Goal: Task Accomplishment & Management: Manage account settings

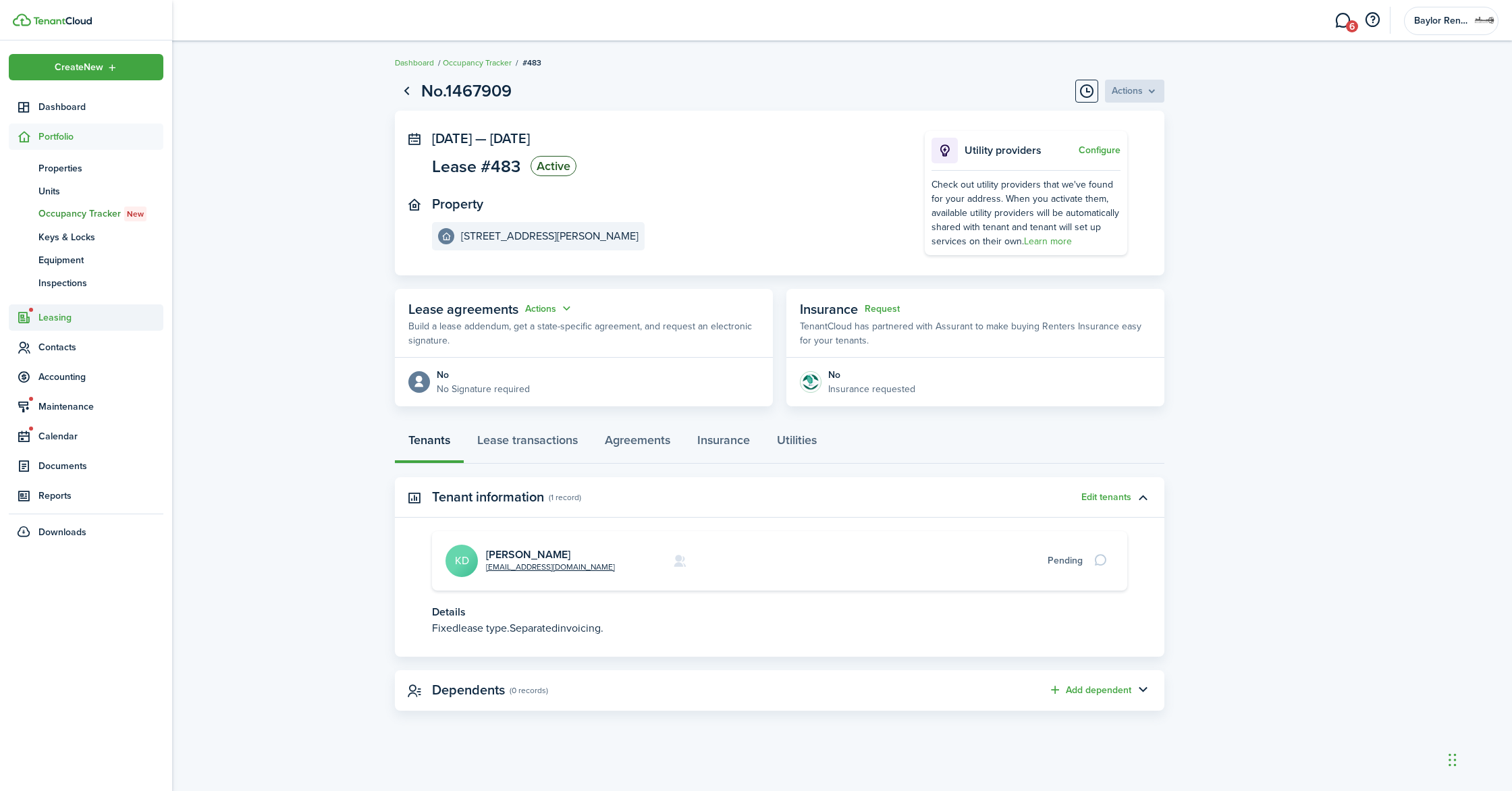
click at [68, 315] on span "Leasing" at bounding box center [101, 317] width 125 height 14
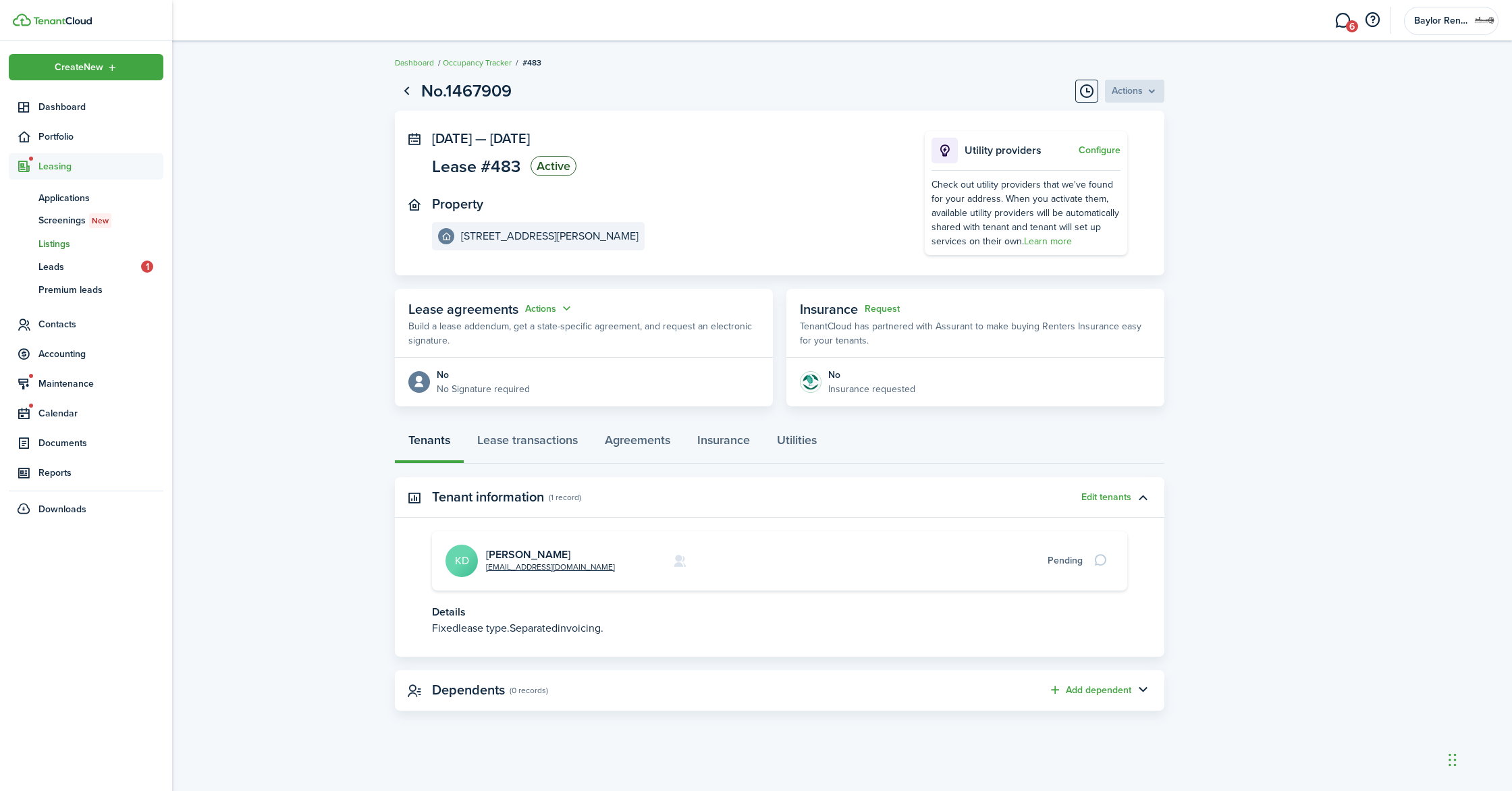
click at [58, 244] on span "Listings" at bounding box center [101, 244] width 125 height 14
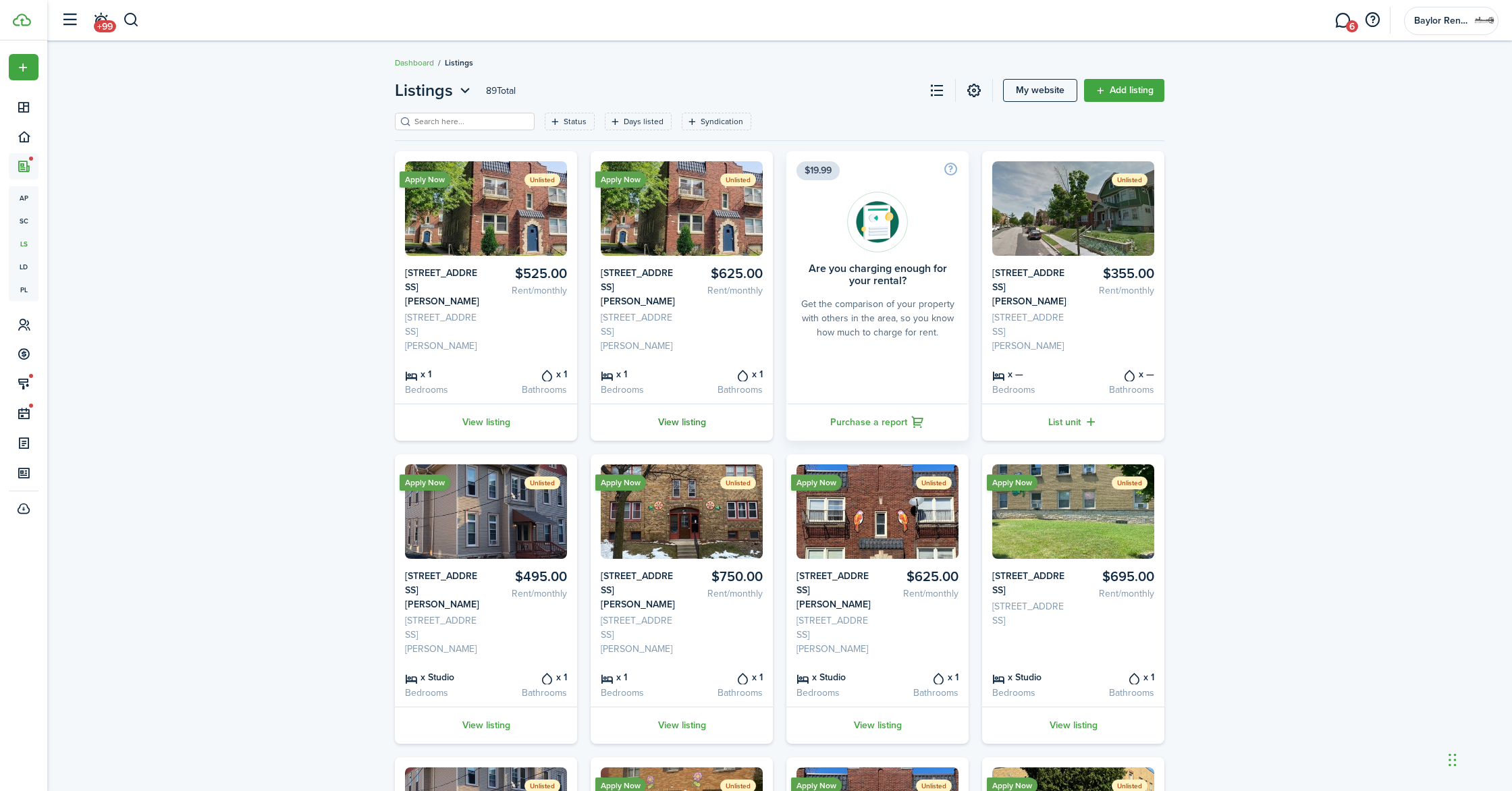
click at [681, 431] on link "View listing" at bounding box center [681, 422] width 182 height 37
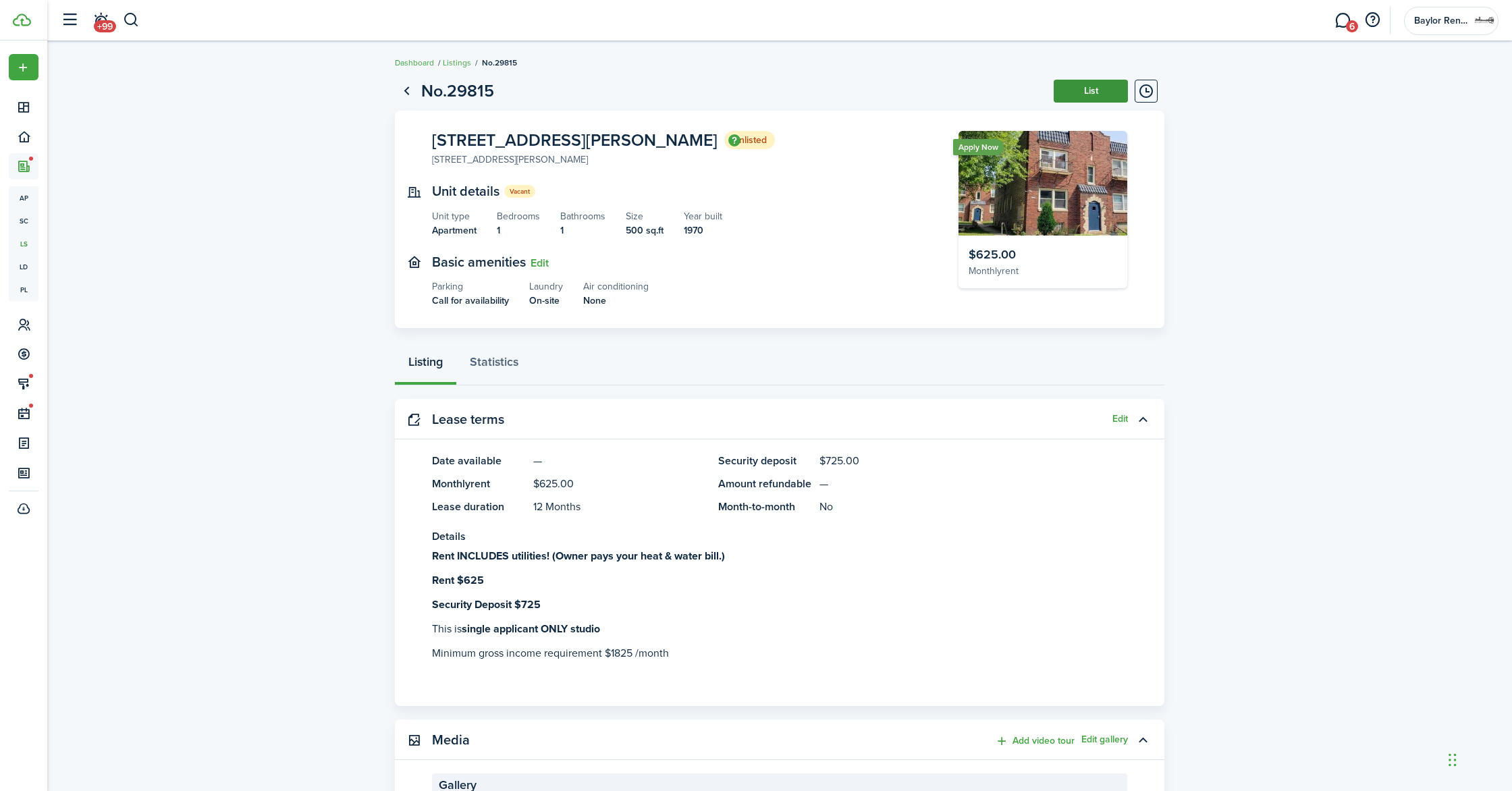
click at [1099, 90] on button "List" at bounding box center [1091, 92] width 75 height 23
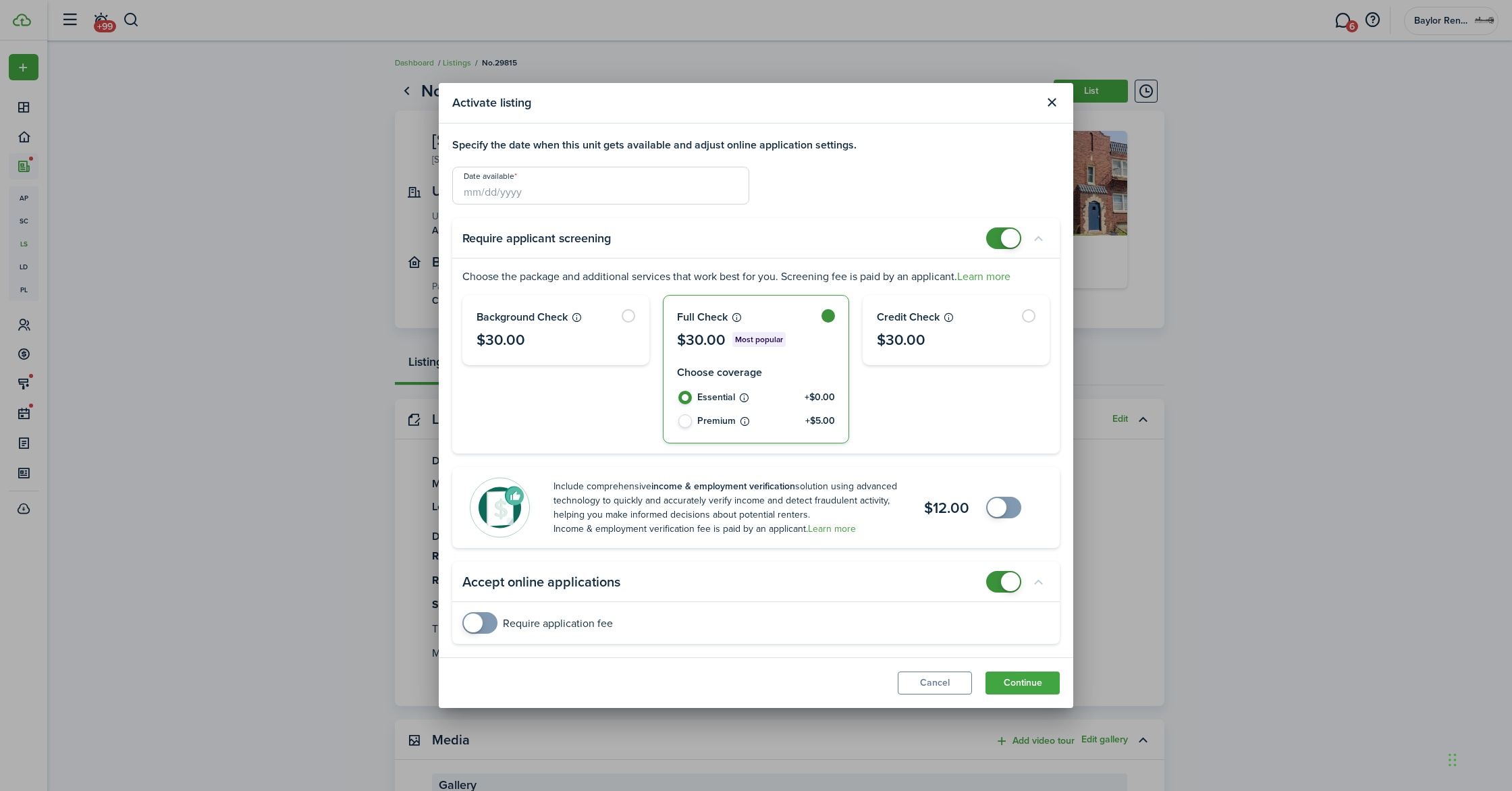
click at [563, 186] on input "Date available" at bounding box center [600, 186] width 297 height 38
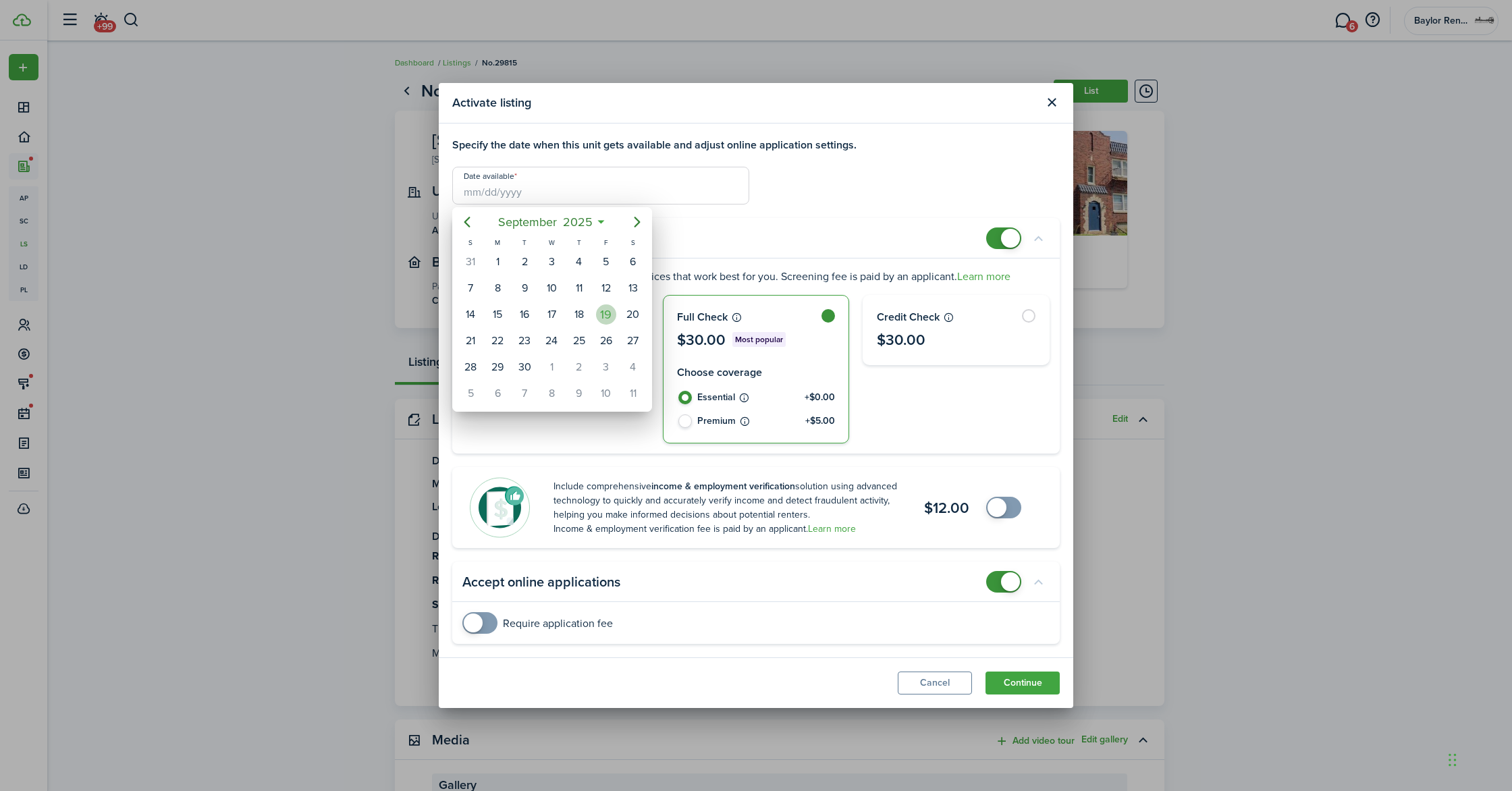
click at [600, 310] on div "19" at bounding box center [606, 315] width 20 height 20
type input "[DATE]"
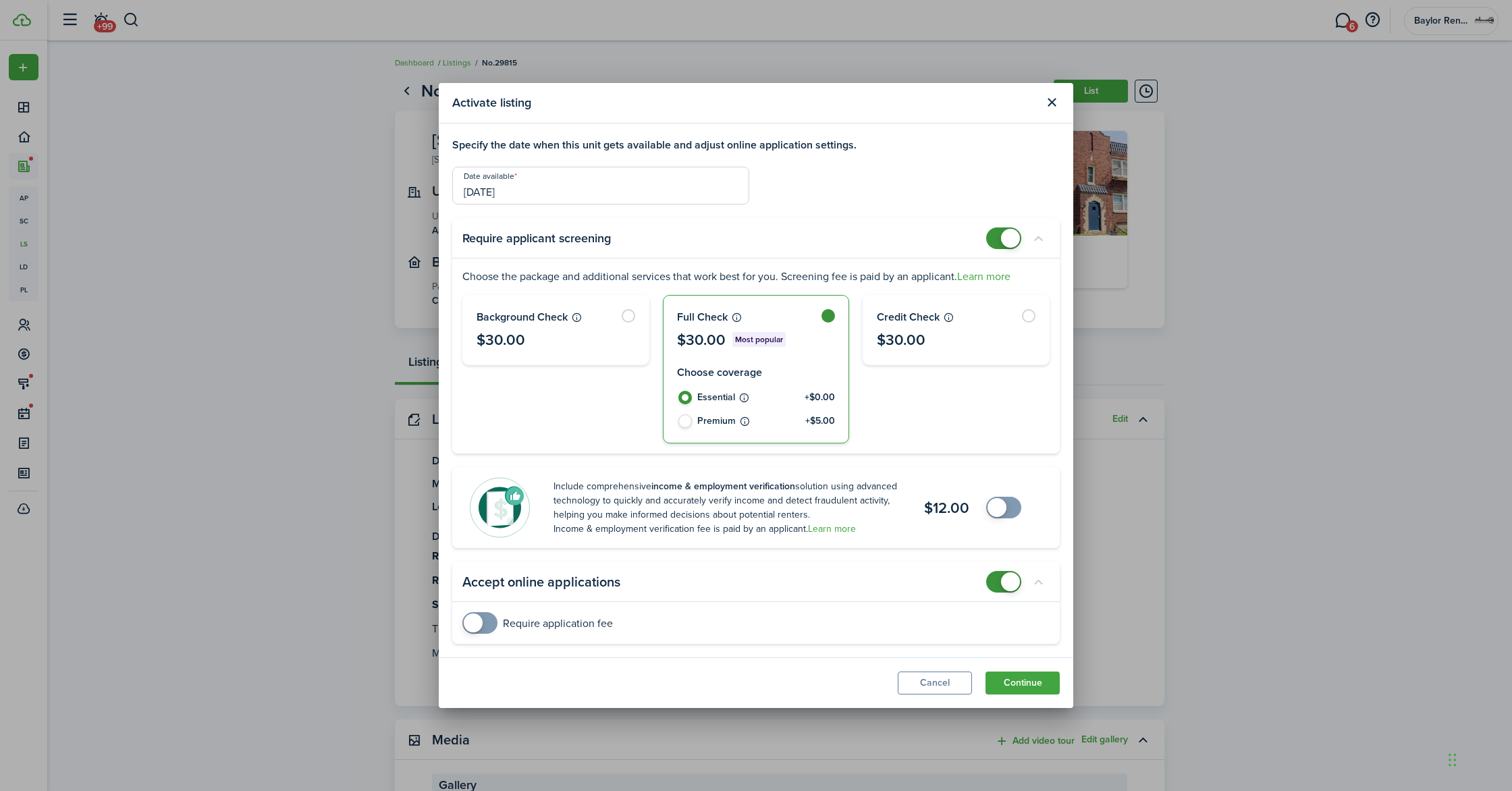
checkbox input "false"
click at [997, 237] on span at bounding box center [1004, 239] width 14 height 22
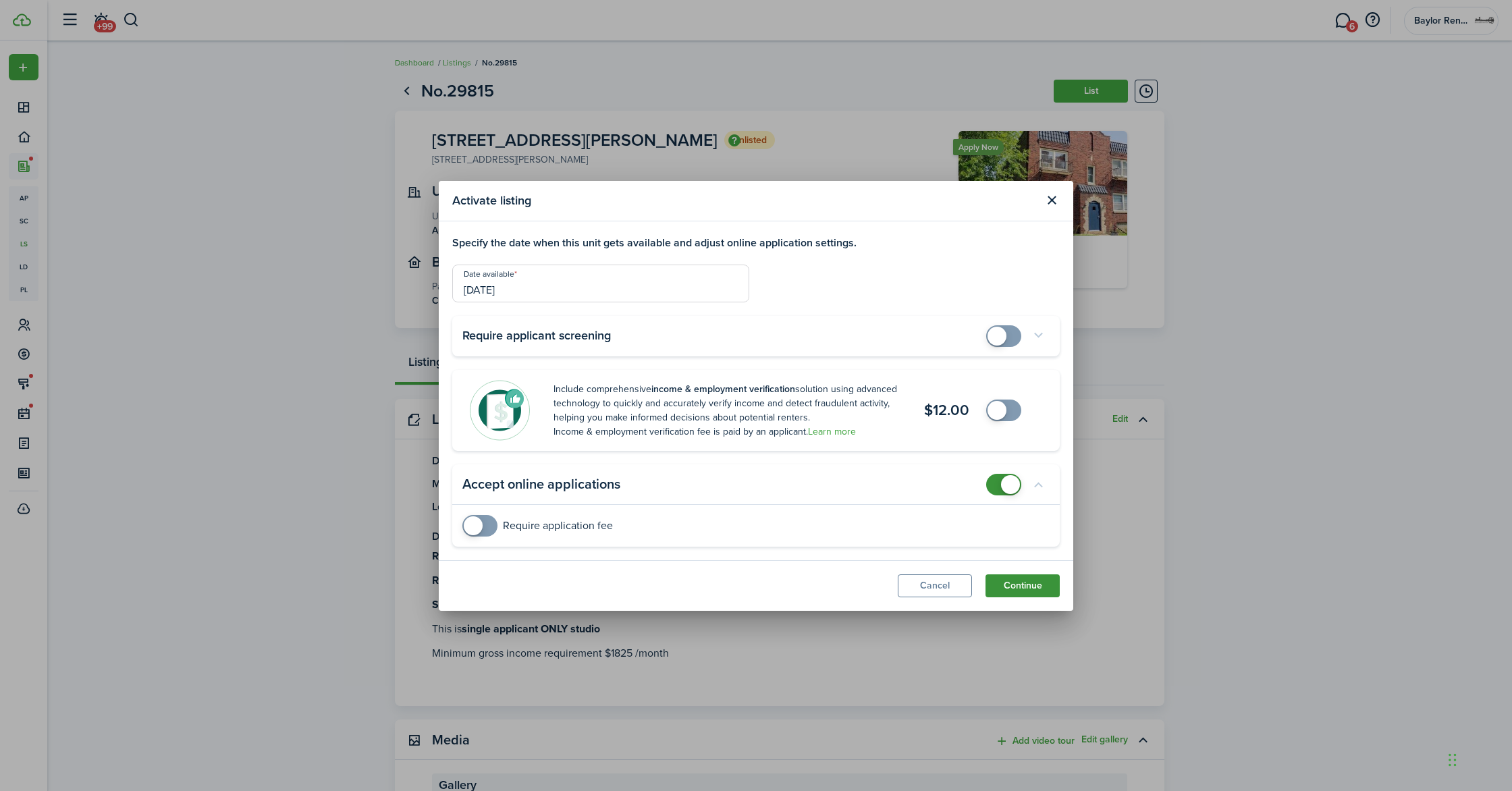
click at [1021, 580] on button "Continue" at bounding box center [1023, 586] width 75 height 23
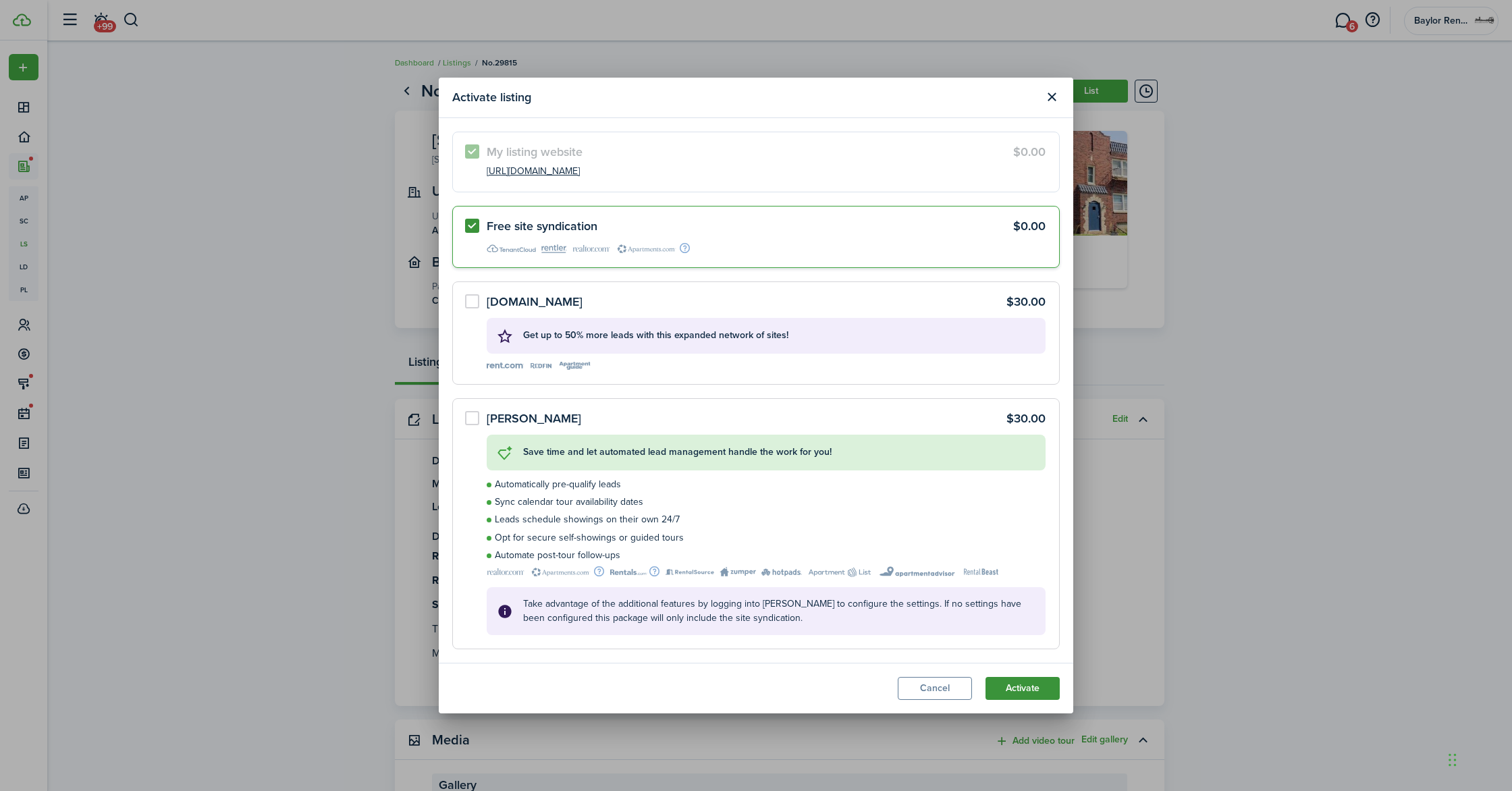
click at [1021, 690] on button "Activate" at bounding box center [1023, 689] width 75 height 23
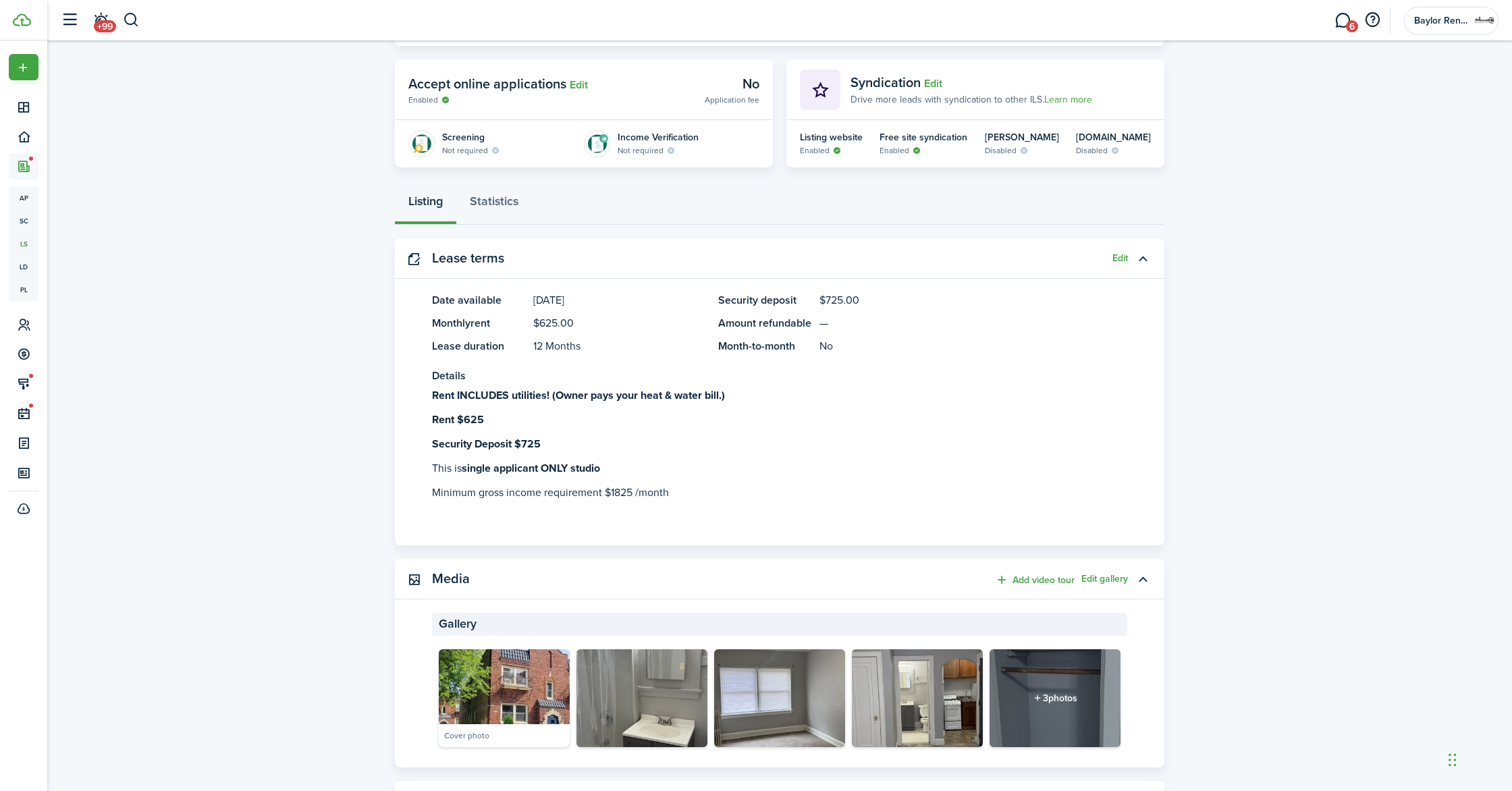
scroll to position [206, 0]
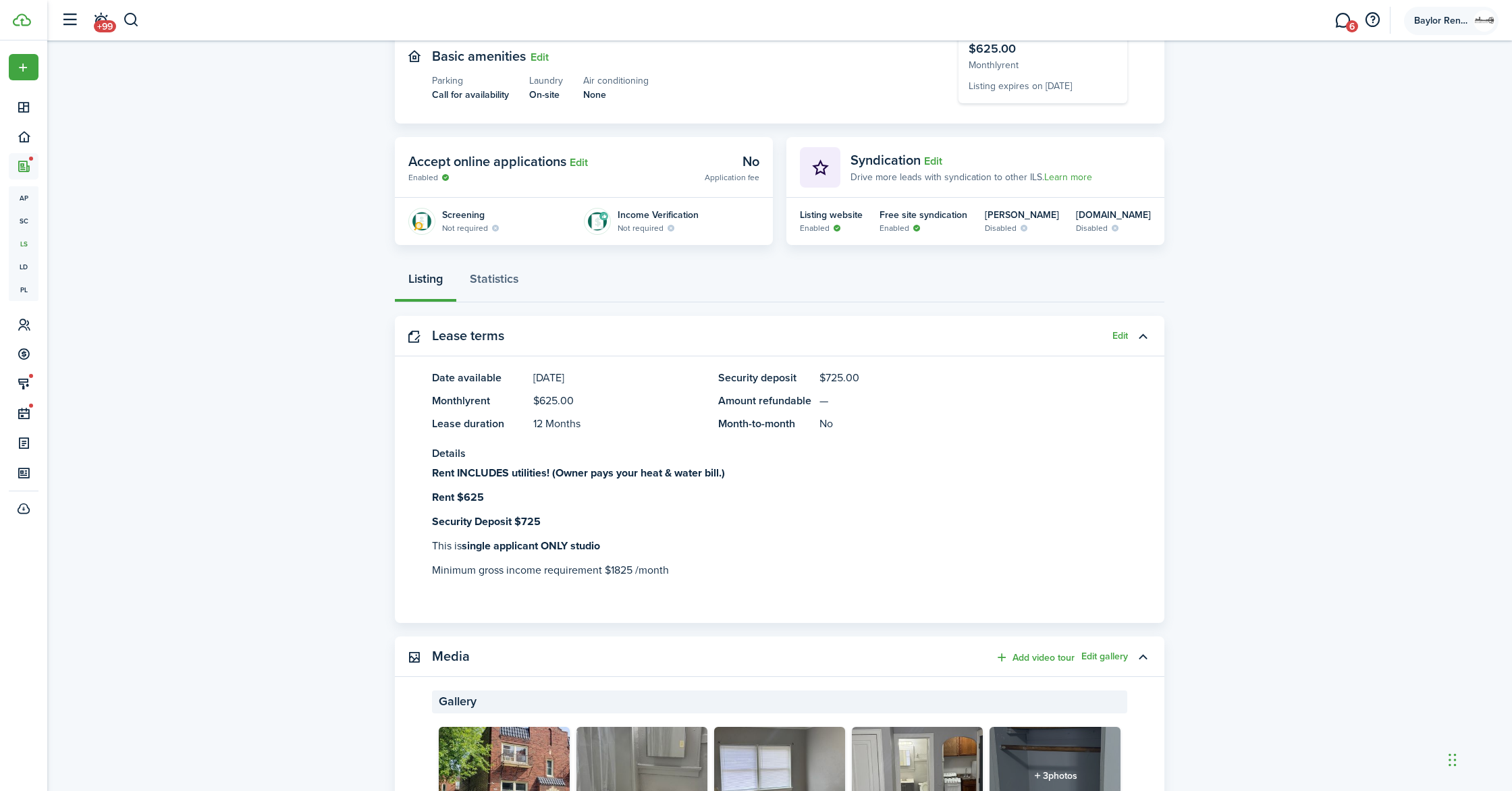
click at [1438, 32] on account-user-avatar "Baylor Rentals LLC" at bounding box center [1451, 21] width 94 height 28
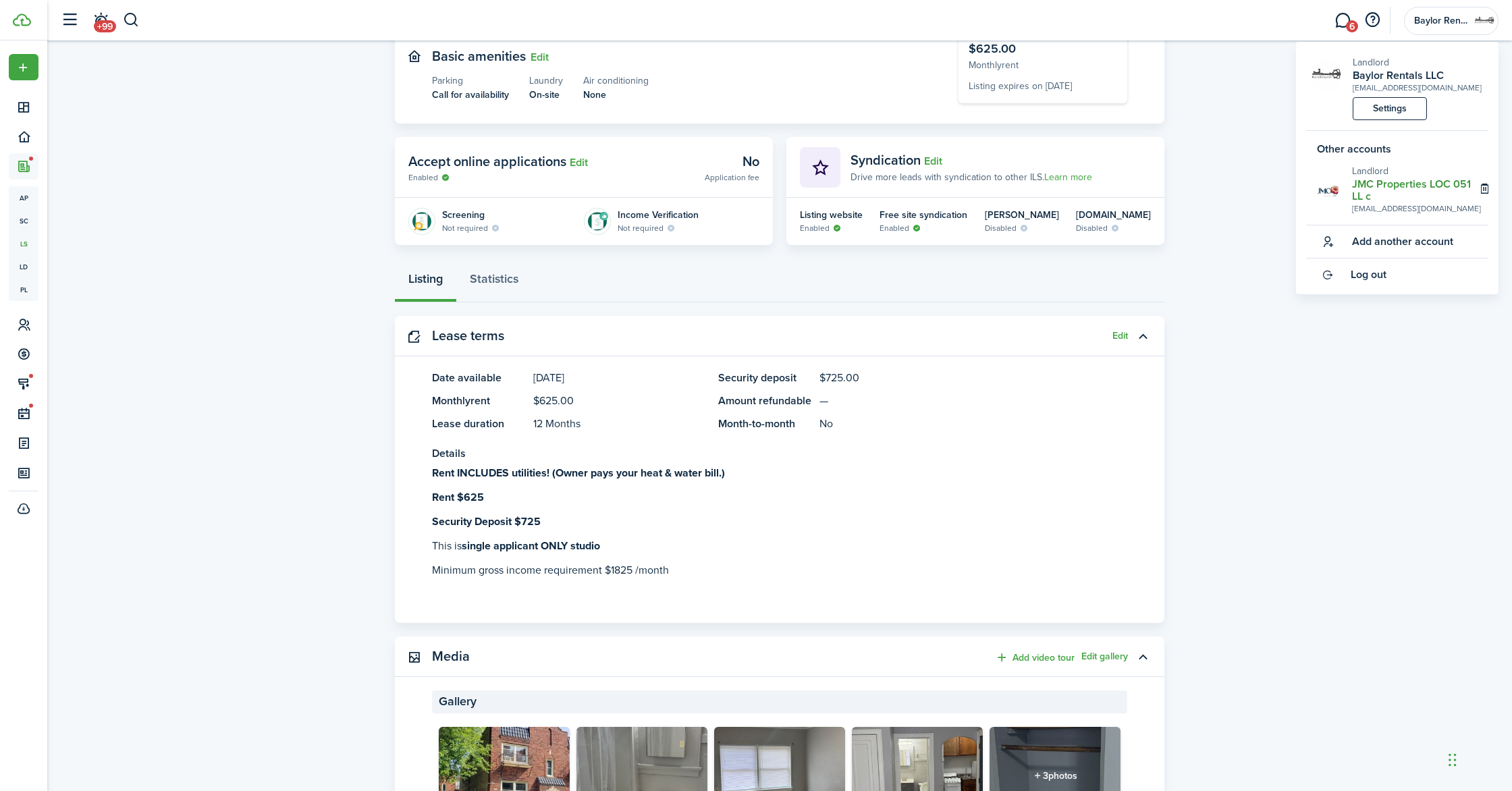
click at [1378, 178] on h2 "JMC Properties LOC 051 LL c" at bounding box center [1416, 190] width 129 height 24
